Goal: Information Seeking & Learning: Check status

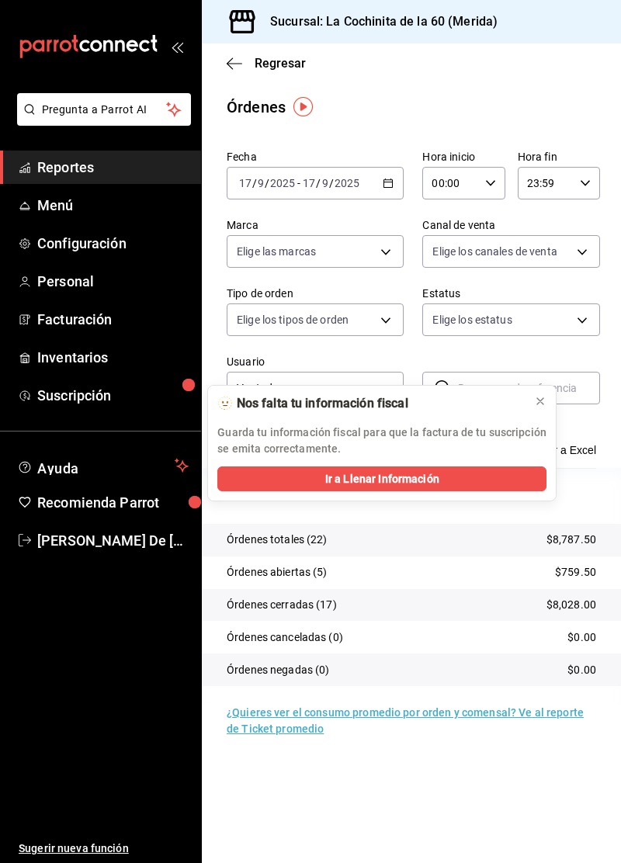
click at [104, 199] on span "Menú" at bounding box center [112, 205] width 151 height 21
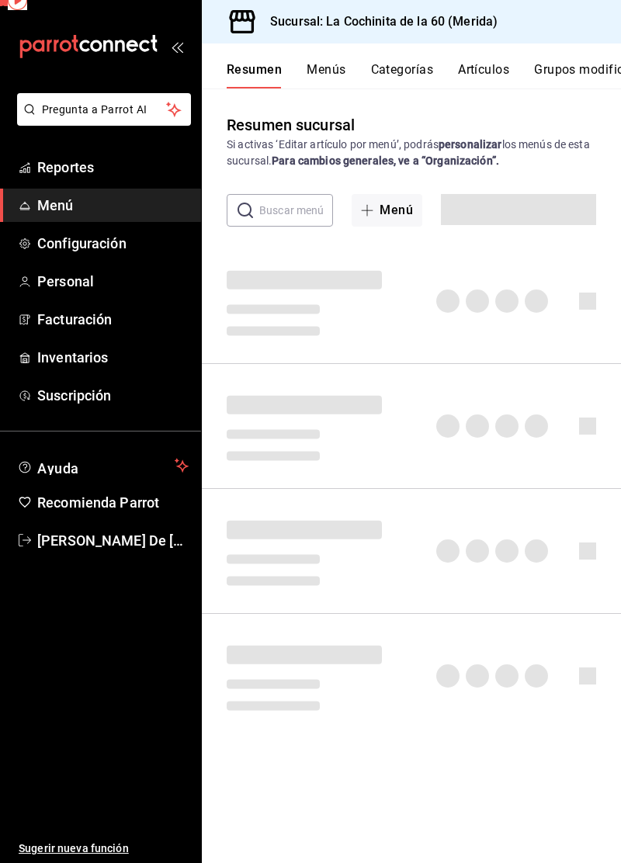
click at [110, 182] on link "Reportes" at bounding box center [100, 167] width 201 height 33
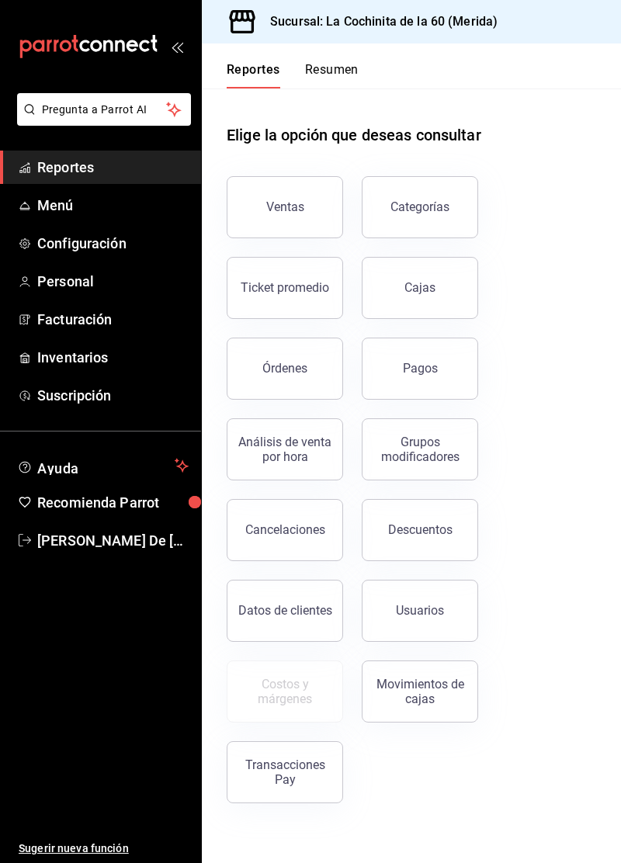
click at [447, 293] on link "Cajas" at bounding box center [420, 288] width 116 height 62
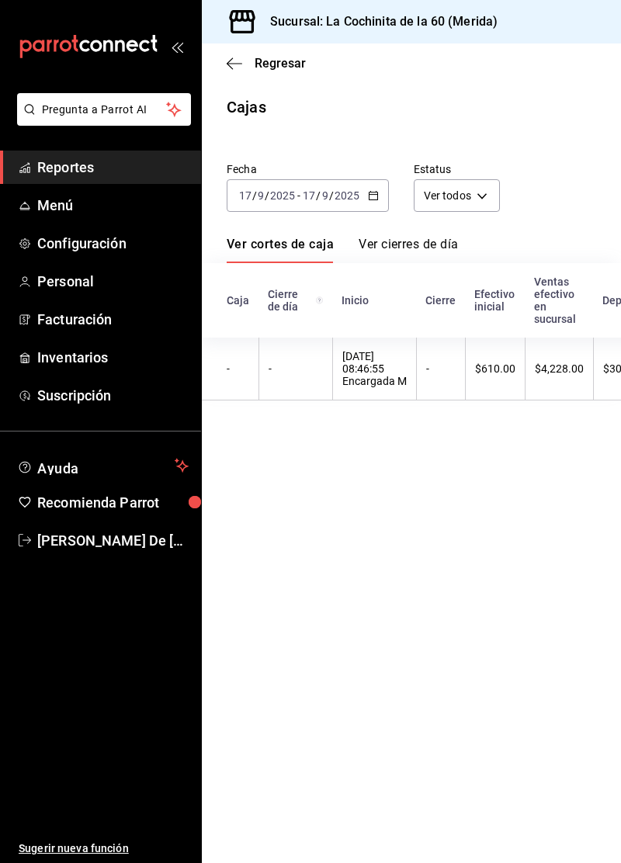
click at [87, 203] on span "Menú" at bounding box center [112, 205] width 151 height 21
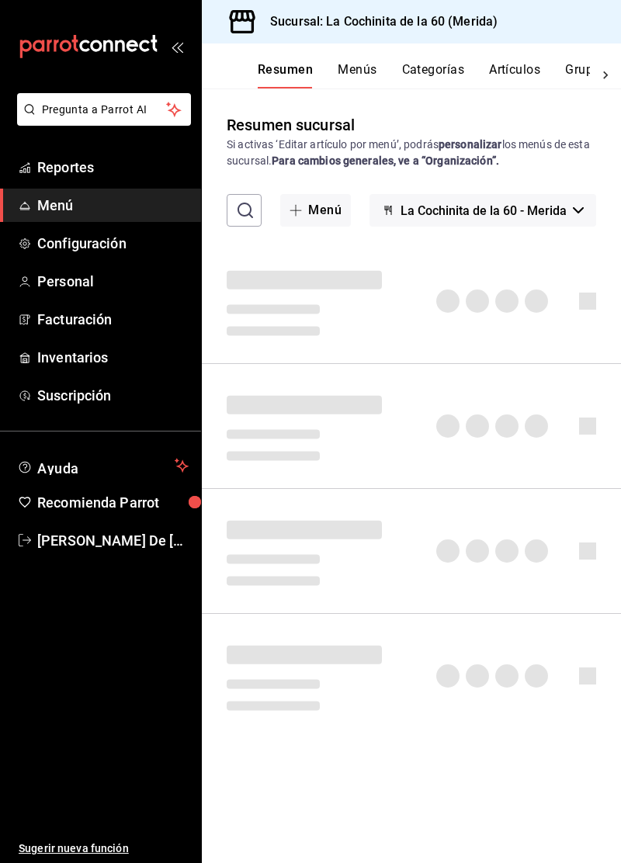
click at [101, 178] on link "Reportes" at bounding box center [100, 167] width 201 height 33
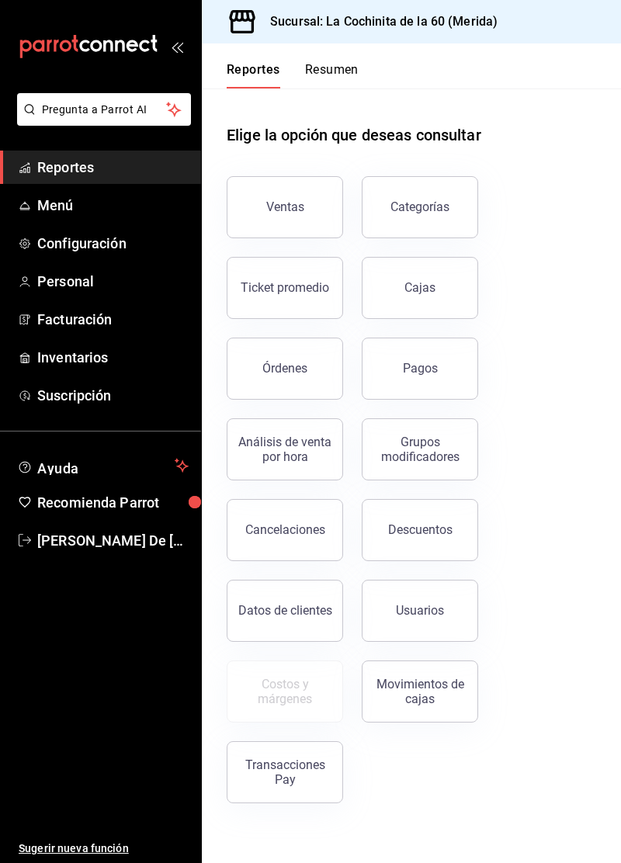
click at [287, 206] on div "Ventas" at bounding box center [285, 206] width 38 height 15
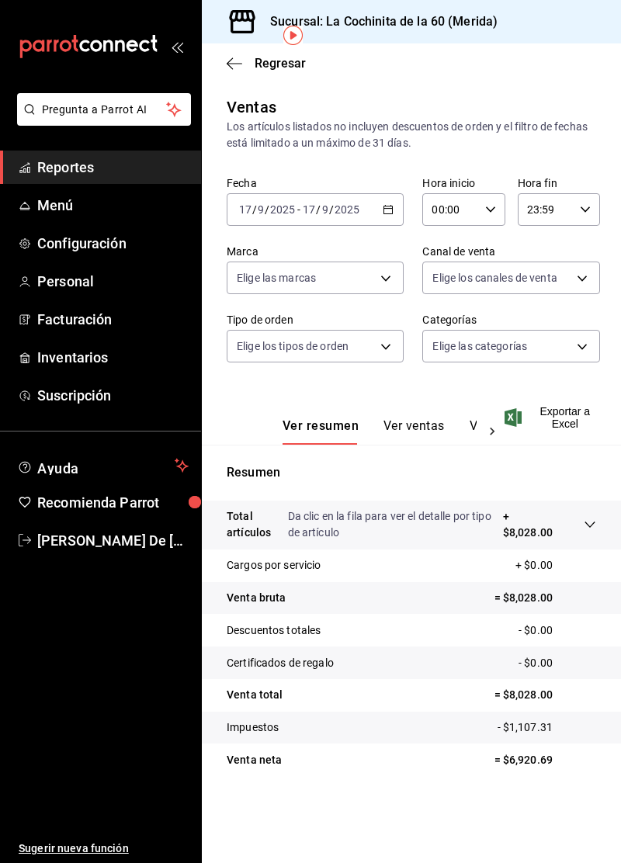
scroll to position [71, 0]
click at [421, 418] on button "Ver ventas" at bounding box center [413, 431] width 61 height 26
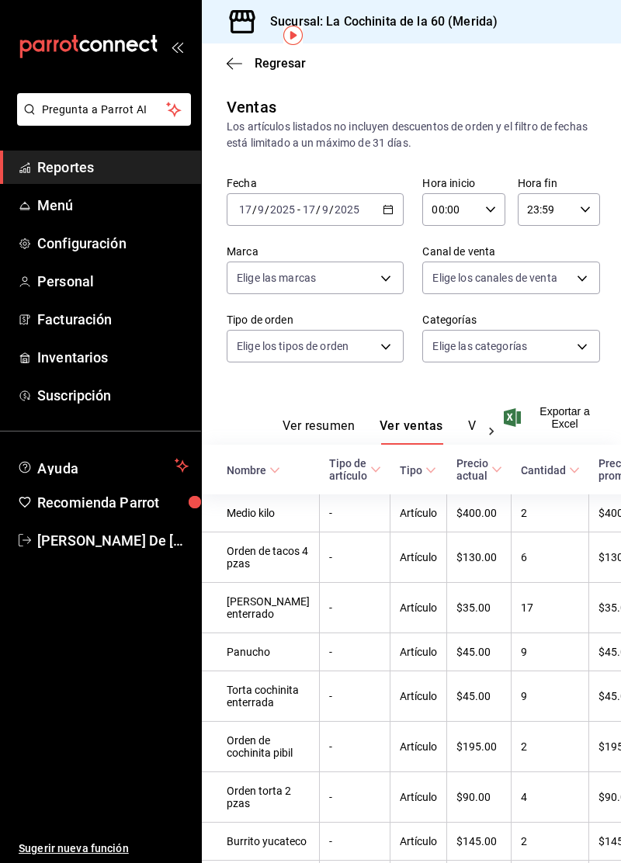
click at [552, 287] on body "Pregunta a Parrot AI Reportes Menú Configuración Personal Facturación Inventari…" at bounding box center [310, 431] width 621 height 863
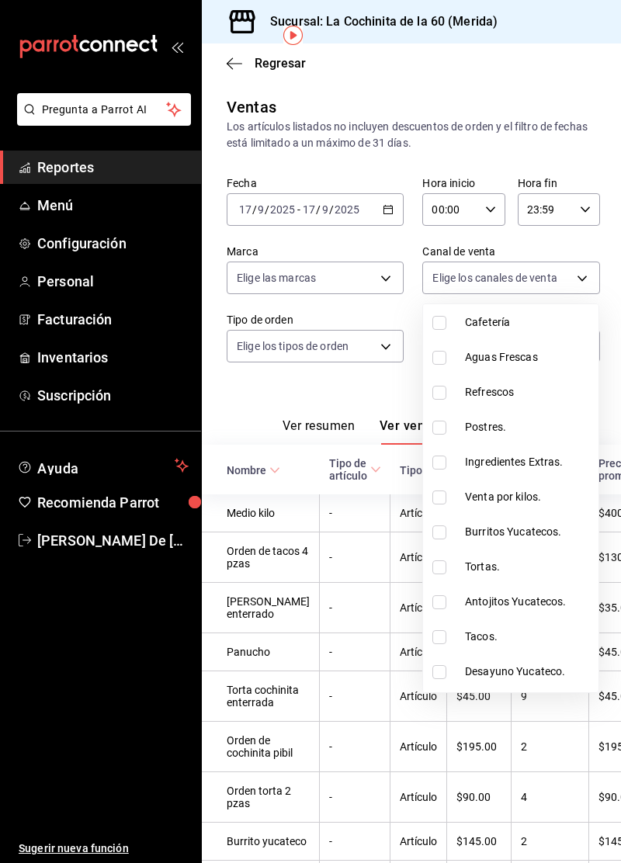
scroll to position [958, 0]
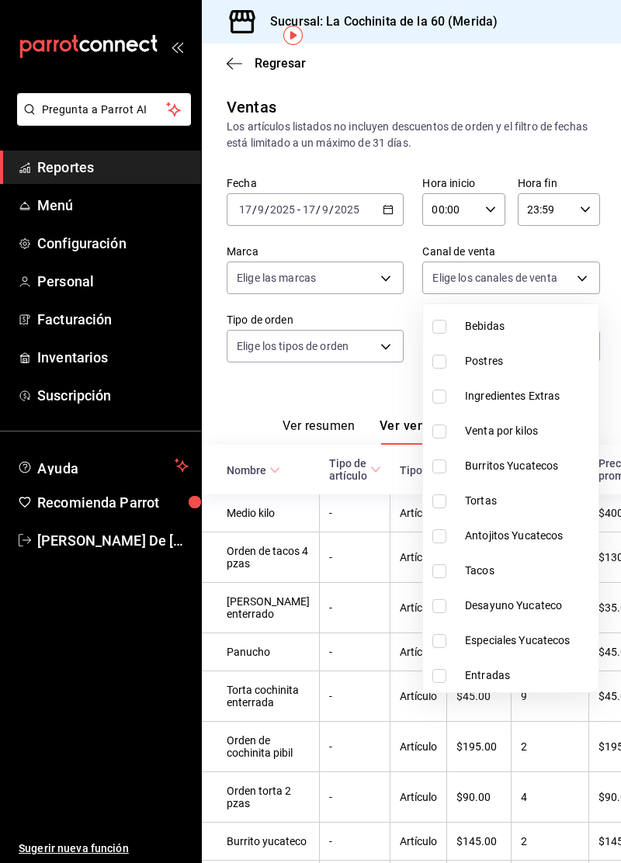
click at [445, 638] on input "checkbox" at bounding box center [439, 641] width 14 height 14
checkbox input "true"
type input "a3c74da0-b34f-4592-9dde-f269d1c1e538"
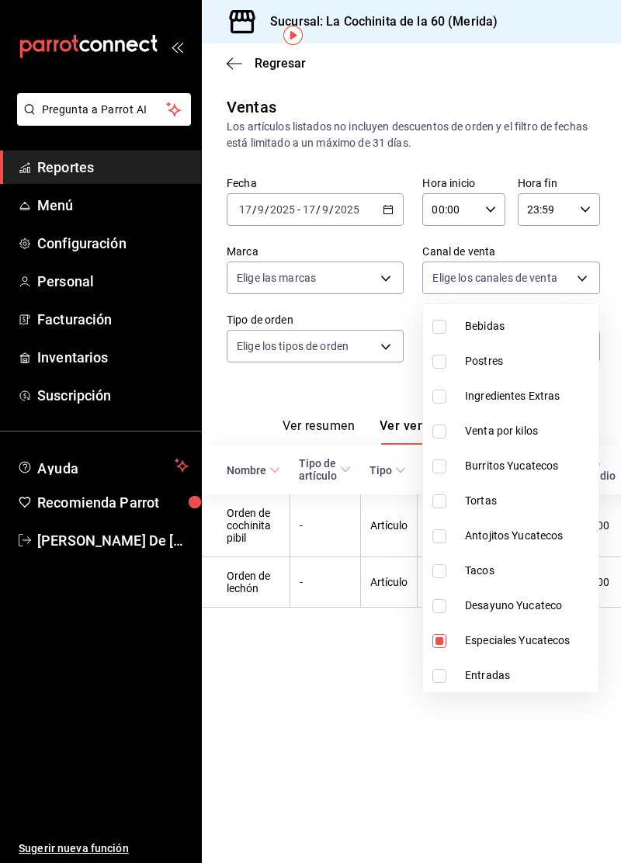
click at [398, 754] on div at bounding box center [310, 431] width 621 height 863
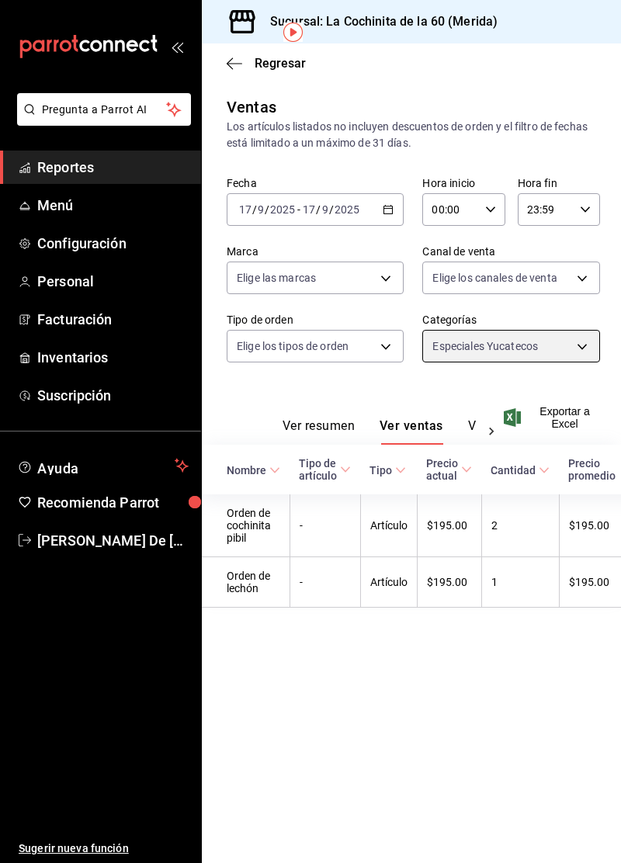
scroll to position [75, 0]
